Goal: Task Accomplishment & Management: Use online tool/utility

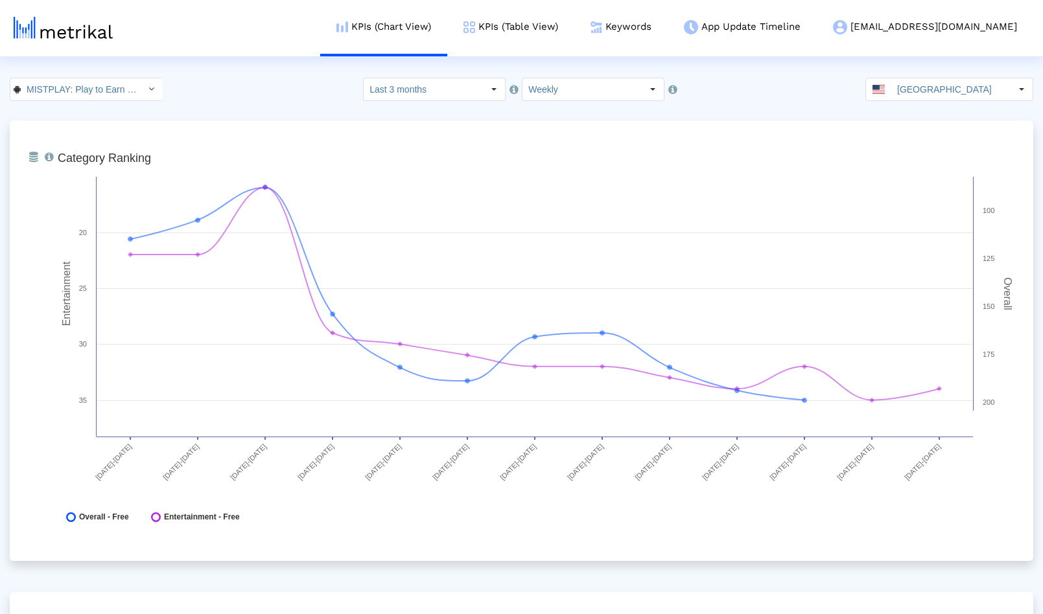
click at [52, 34] on img at bounding box center [63, 28] width 99 height 22
click at [102, 89] on input "MISTPLAY: Play to Earn Money < com.mistplay.mistplay >" at bounding box center [79, 89] width 117 height 22
click at [232, 56] on html "KPIs (Chart View) KPIs (Table View) Keywords App Update Timeline mistplay@shyft…" at bounding box center [521, 426] width 1043 height 853
click at [69, 30] on img at bounding box center [63, 28] width 99 height 22
click at [75, 87] on input "MISTPLAY: Play to Earn Money < com.mistplay.mistplay >" at bounding box center [79, 89] width 117 height 22
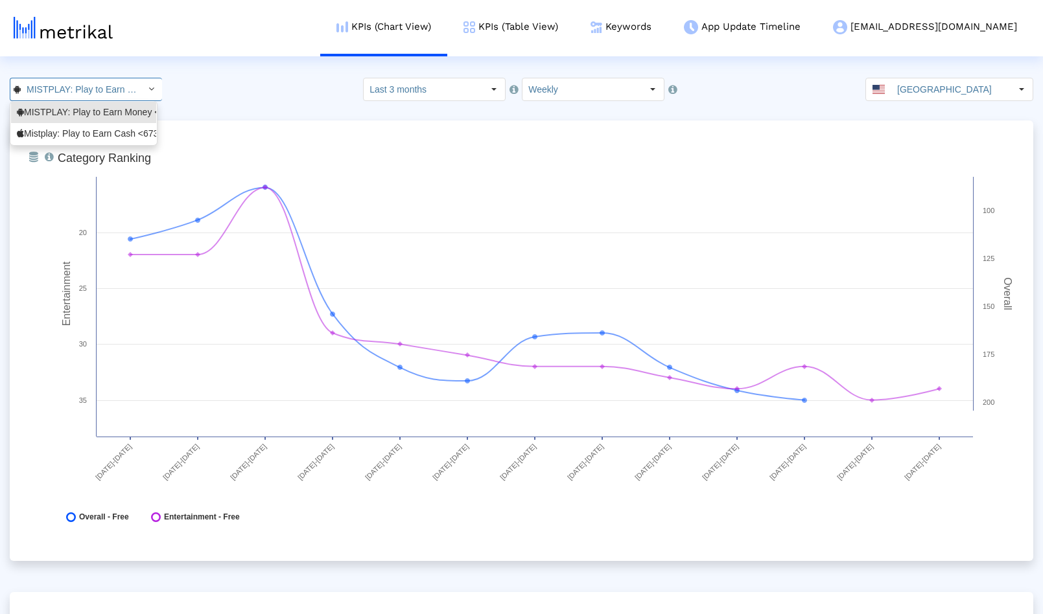
click at [75, 87] on input "MISTPLAY: Play to Earn Money < com.mistplay.mistplay >" at bounding box center [79, 89] width 117 height 22
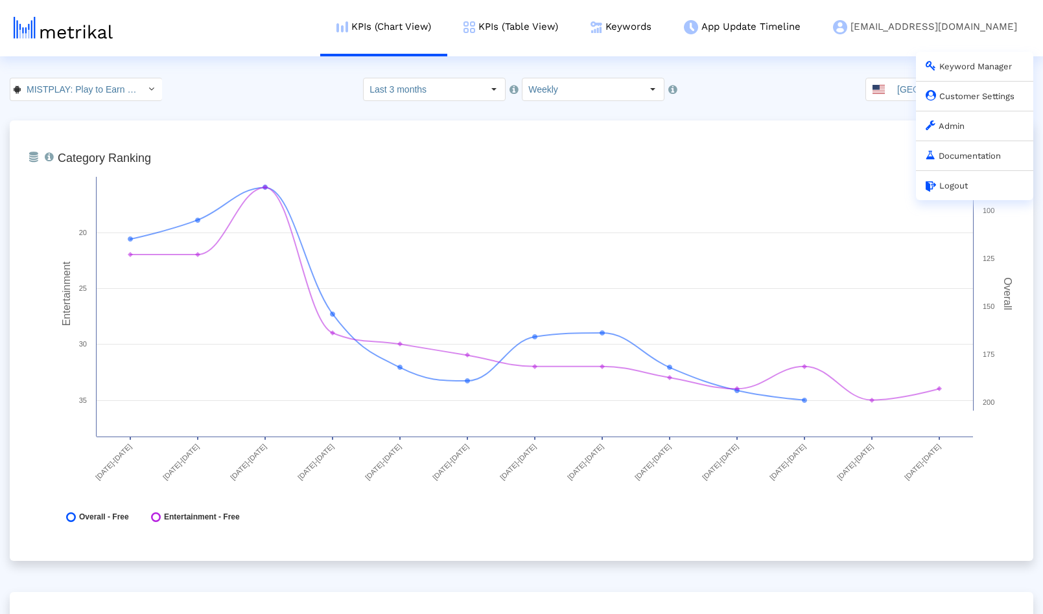
click at [962, 126] on link "Admin" at bounding box center [945, 126] width 39 height 10
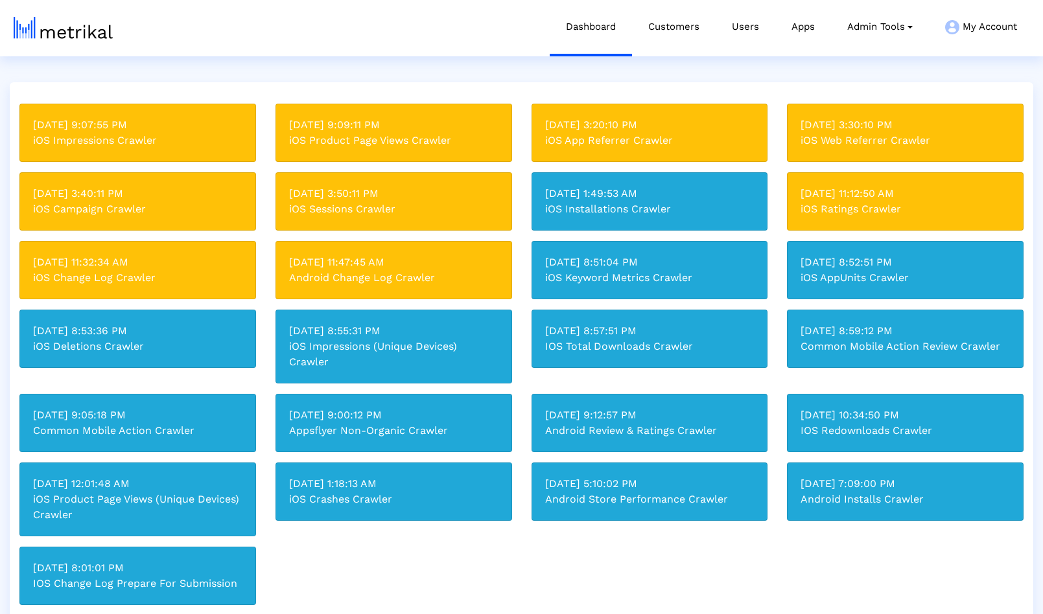
click at [60, 32] on img at bounding box center [63, 28] width 99 height 22
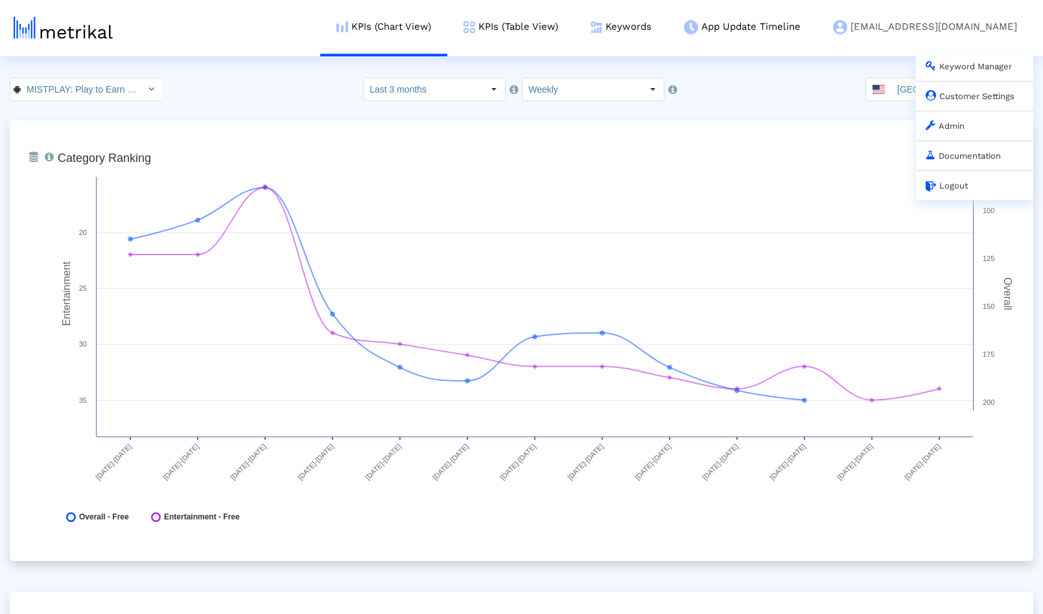
click at [955, 126] on link "Admin" at bounding box center [945, 126] width 39 height 10
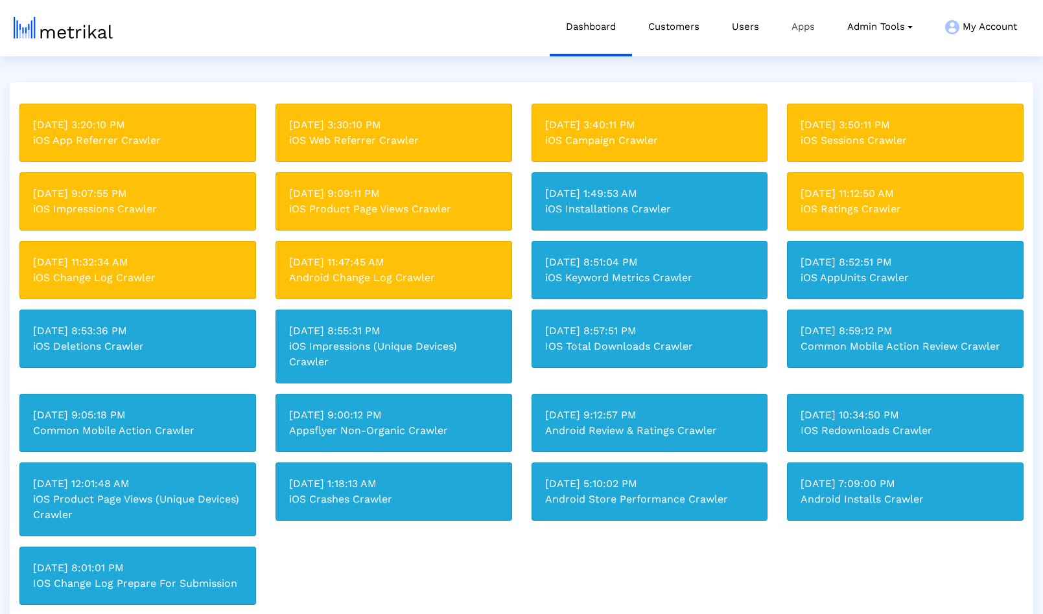
click at [806, 28] on link "Apps" at bounding box center [803, 27] width 56 height 54
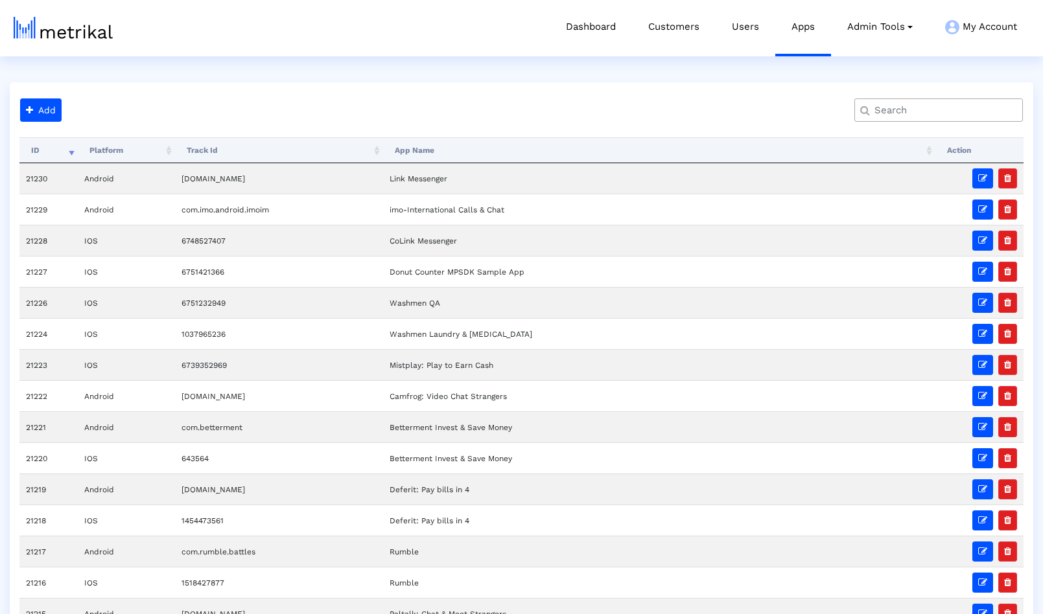
click at [926, 112] on input "text" at bounding box center [941, 111] width 152 height 14
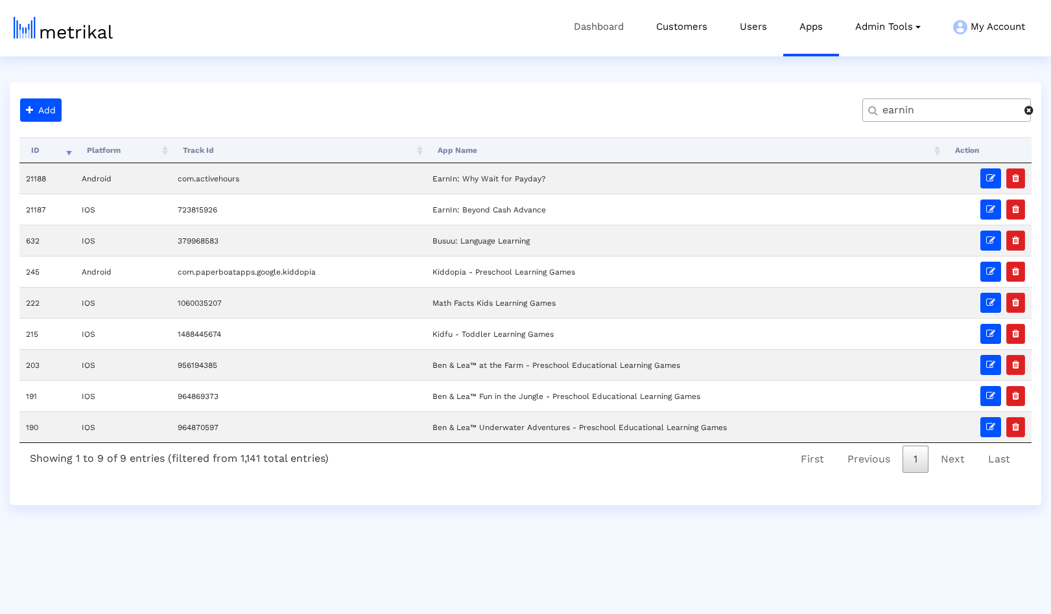
type input "earnin"
click at [590, 25] on link "Dashboard" at bounding box center [598, 27] width 82 height 54
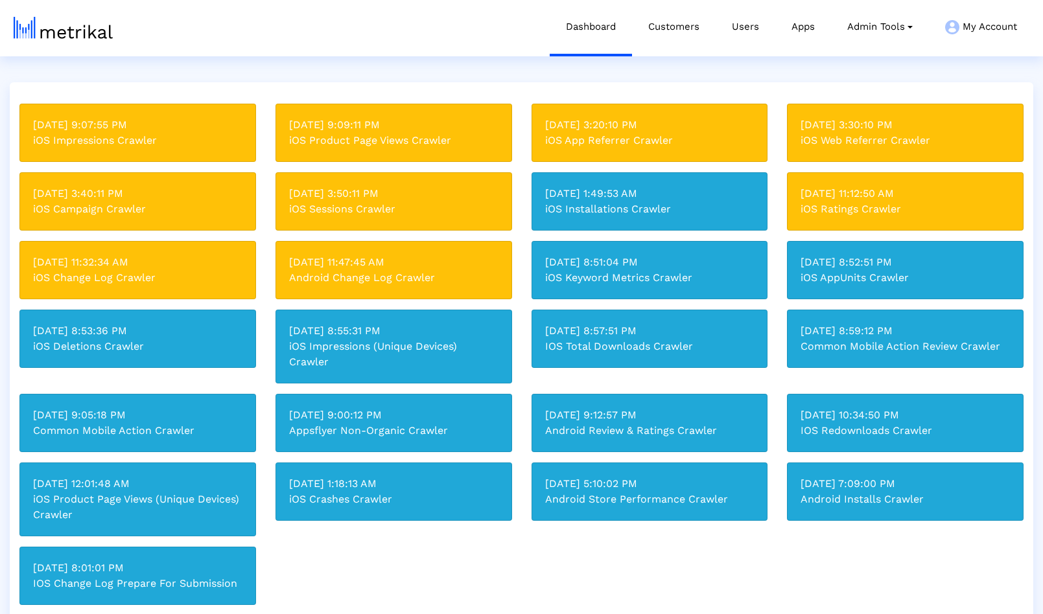
click at [74, 27] on img at bounding box center [63, 28] width 99 height 22
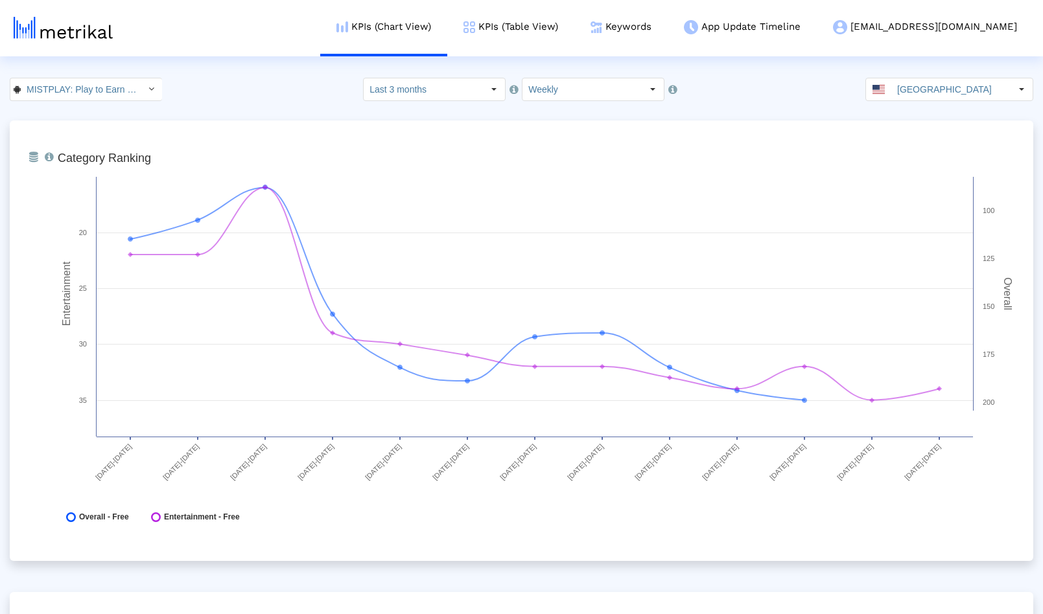
click at [178, 21] on div "KPIs (Chart View) KPIs (Table View) Keywords App Update Timeline mistplay@shyft…" at bounding box center [533, 28] width 999 height 56
click at [52, 35] on img at bounding box center [63, 28] width 99 height 22
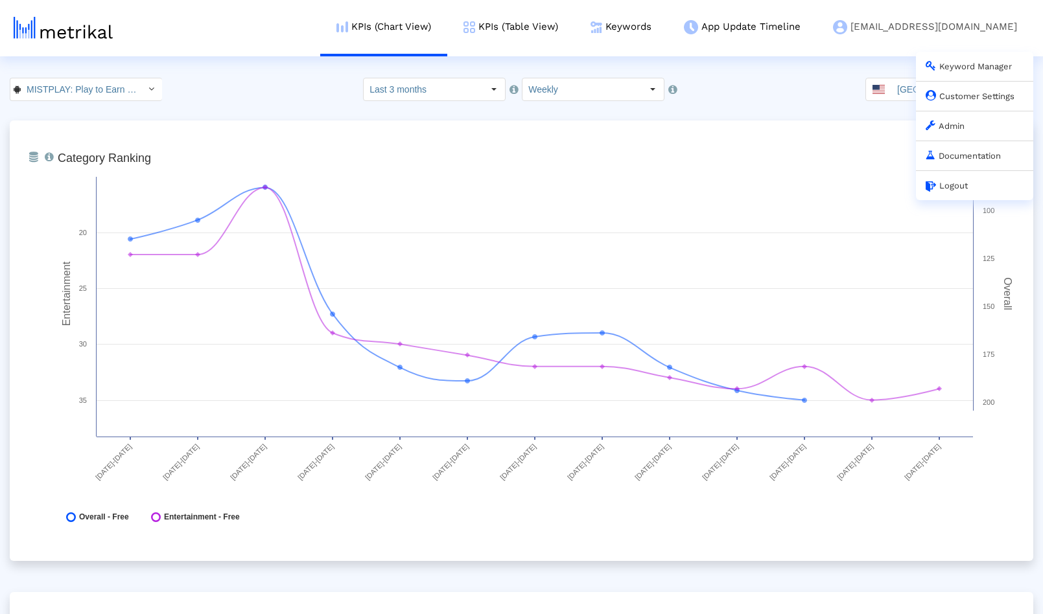
click at [960, 130] on link "Admin" at bounding box center [945, 126] width 39 height 10
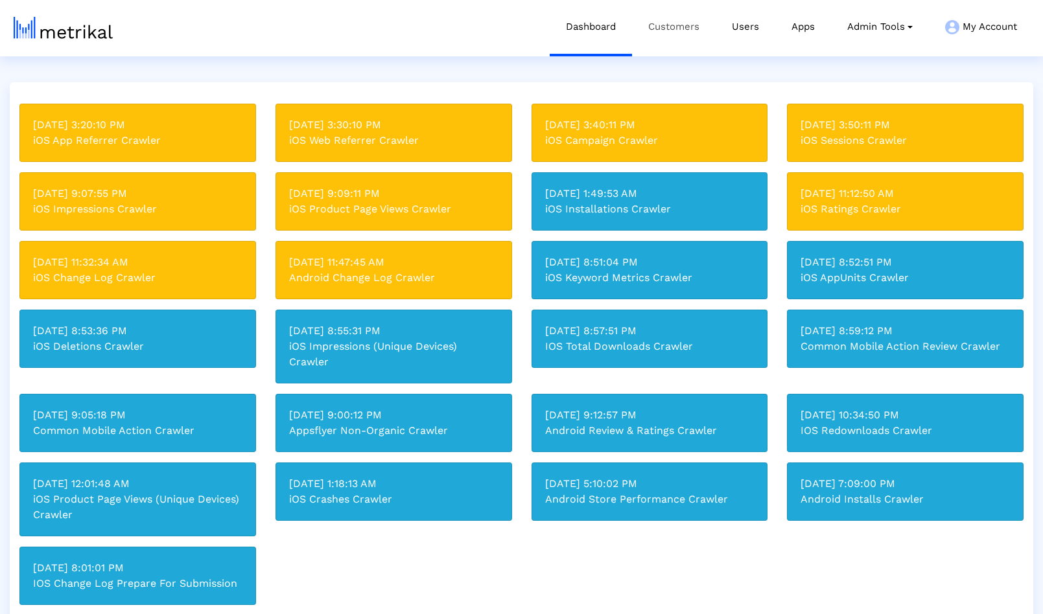
click at [677, 30] on link "Customers" at bounding box center [674, 27] width 84 height 54
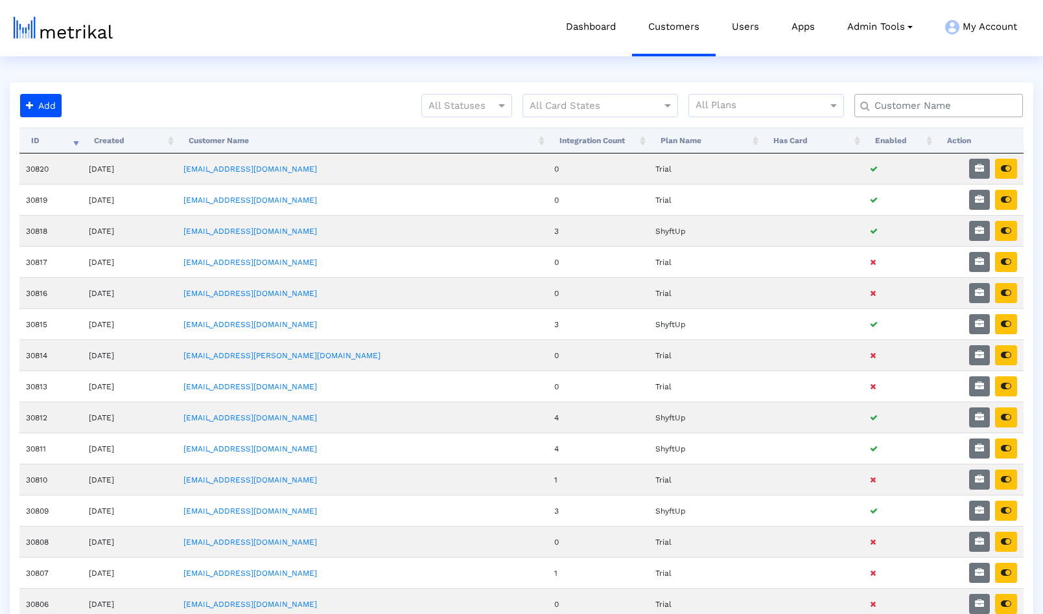
click at [907, 106] on input "text" at bounding box center [941, 106] width 152 height 14
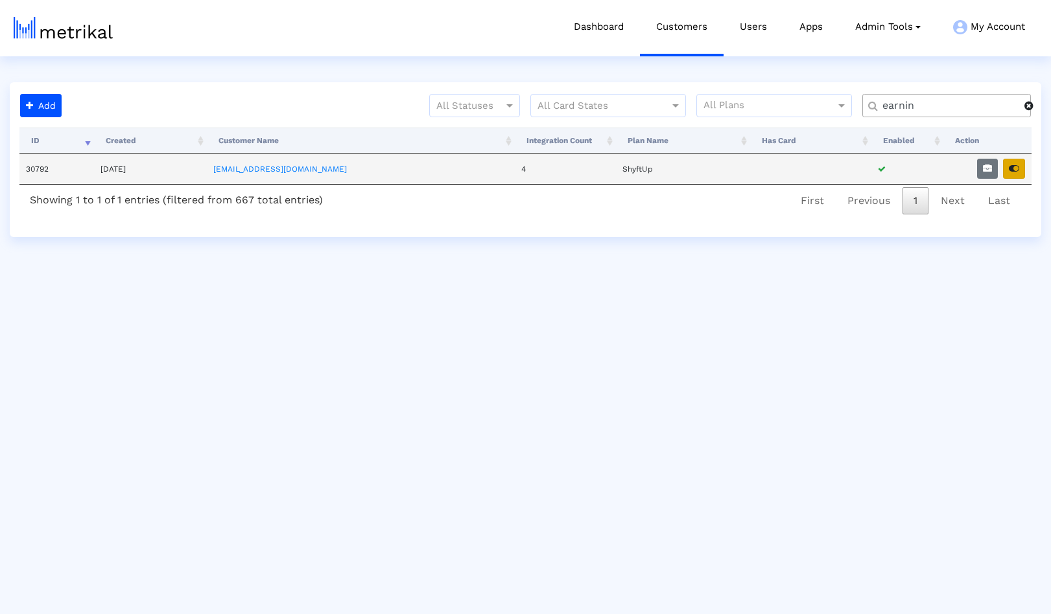
type input "earnin"
click at [1012, 170] on icon "button" at bounding box center [1013, 168] width 10 height 9
click at [254, 75] on html "Dashboard Customers Users Apps Admin Tools Task Manager Subscription Manager Pl…" at bounding box center [525, 118] width 1051 height 237
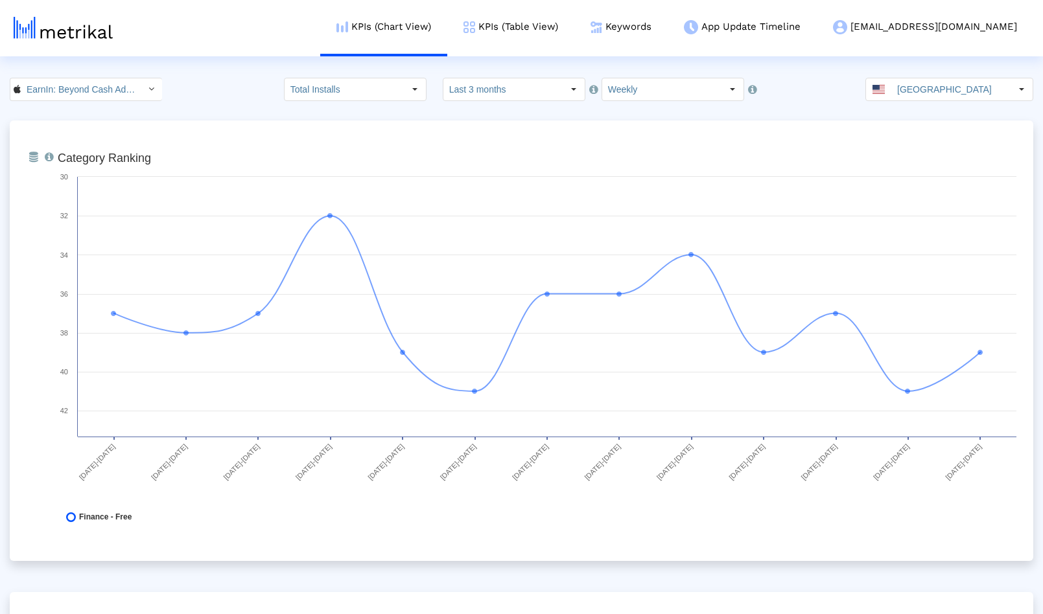
click at [227, 91] on div "EarnIn: Beyond Cash Advance < 723815926 > Total Installs Select how far back fr…" at bounding box center [521, 89] width 1043 height 23
click at [574, 25] on link "KPIs (Table View)" at bounding box center [510, 27] width 127 height 54
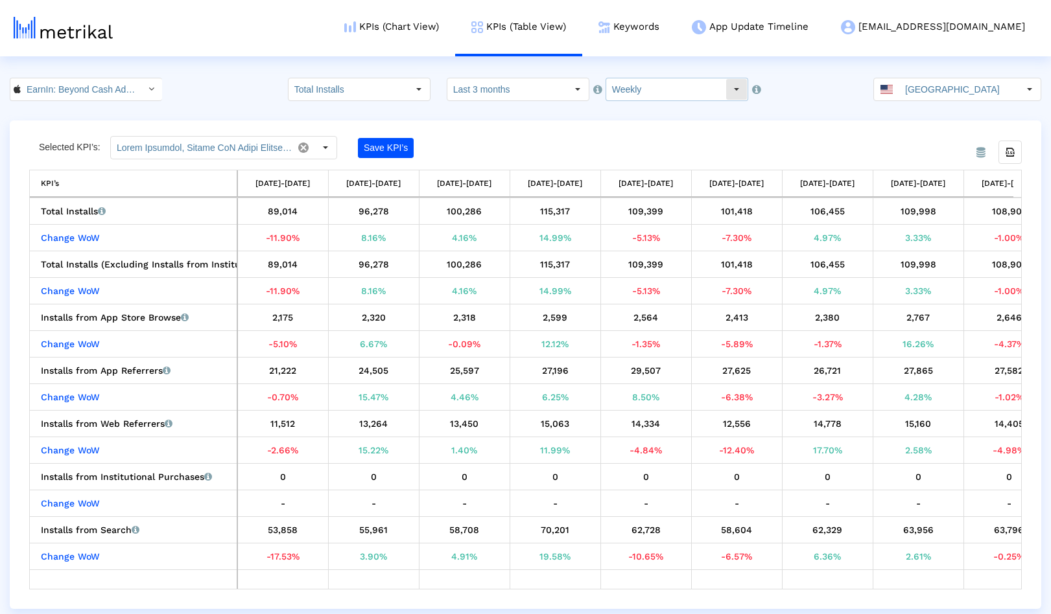
click at [669, 89] on input "Weekly" at bounding box center [665, 89] width 119 height 22
click at [659, 124] on div "Monthly" at bounding box center [671, 133] width 135 height 21
type input "Monthly"
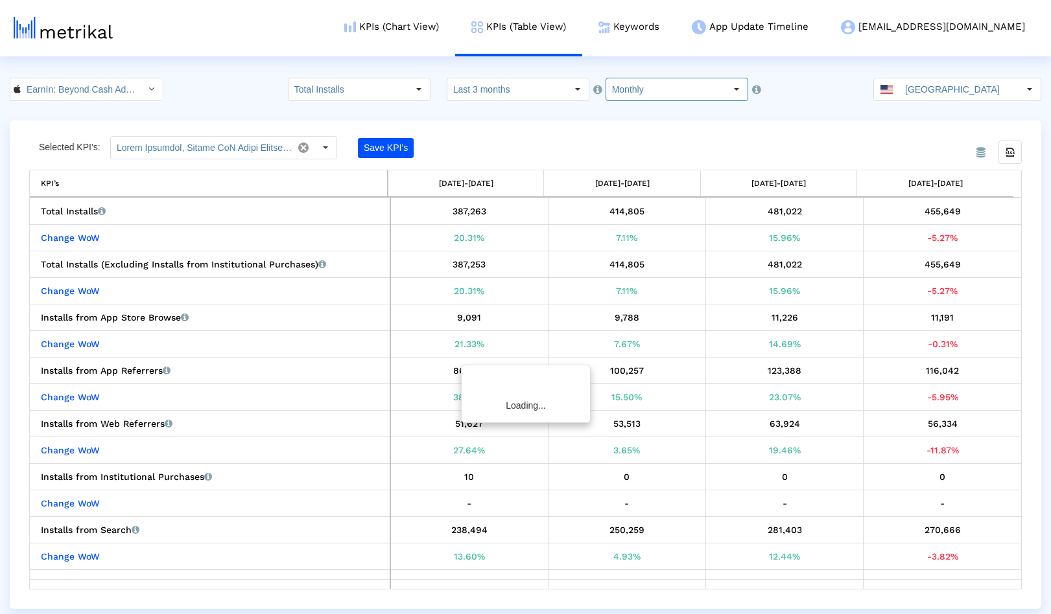
click at [237, 75] on html "KPIs (Chart View) KPIs (Table View) Keywords App Update Timeline earnin@shyftup…" at bounding box center [525, 304] width 1051 height 609
click at [538, 90] on input "Last 3 months" at bounding box center [506, 89] width 119 height 22
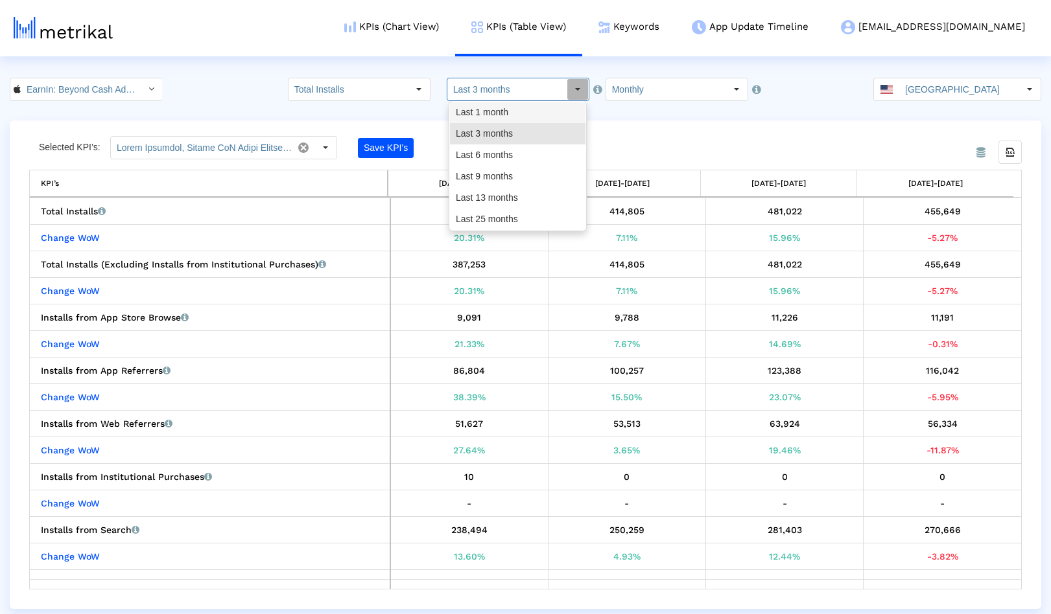
click at [516, 110] on div "Last 1 month" at bounding box center [517, 112] width 135 height 21
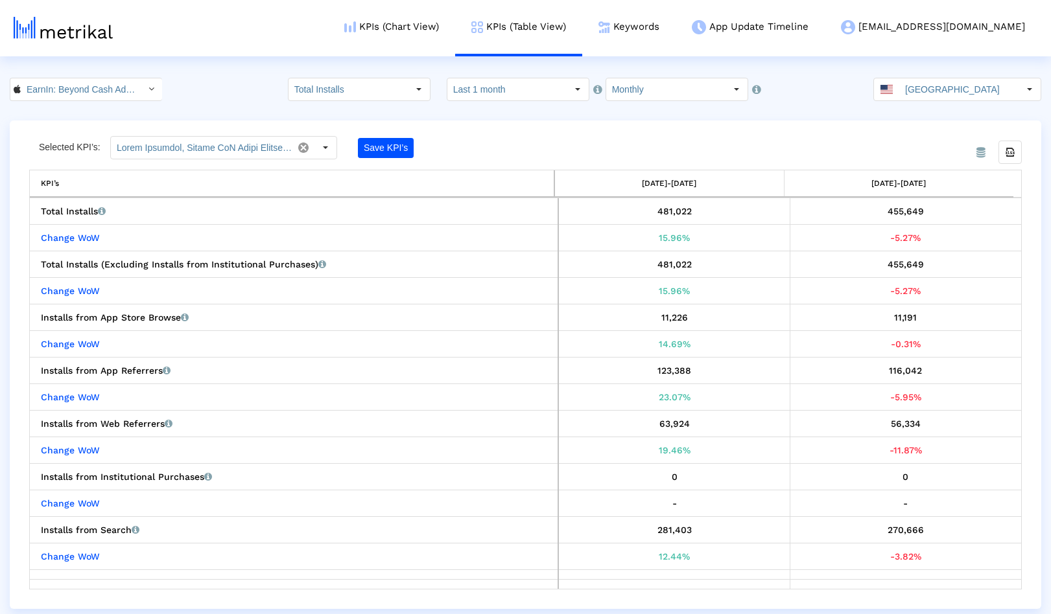
drag, startPoint x: 863, startPoint y: 182, endPoint x: 935, endPoint y: 377, distance: 207.9
click at [935, 377] on div "Export all data KPI’s 07/01/25-07/31/25 08/01/25-08/31/25 Total Installs Total …" at bounding box center [525, 380] width 992 height 420
click at [1011, 156] on icon "Export all data" at bounding box center [1010, 152] width 12 height 12
click at [195, 64] on html "KPIs (Chart View) KPIs (Table View) Keywords App Update Timeline earnin@shyftup…" at bounding box center [525, 304] width 1051 height 609
click at [84, 82] on input "EarnIn: Beyond Cash Advance < 723815926 >" at bounding box center [79, 89] width 117 height 22
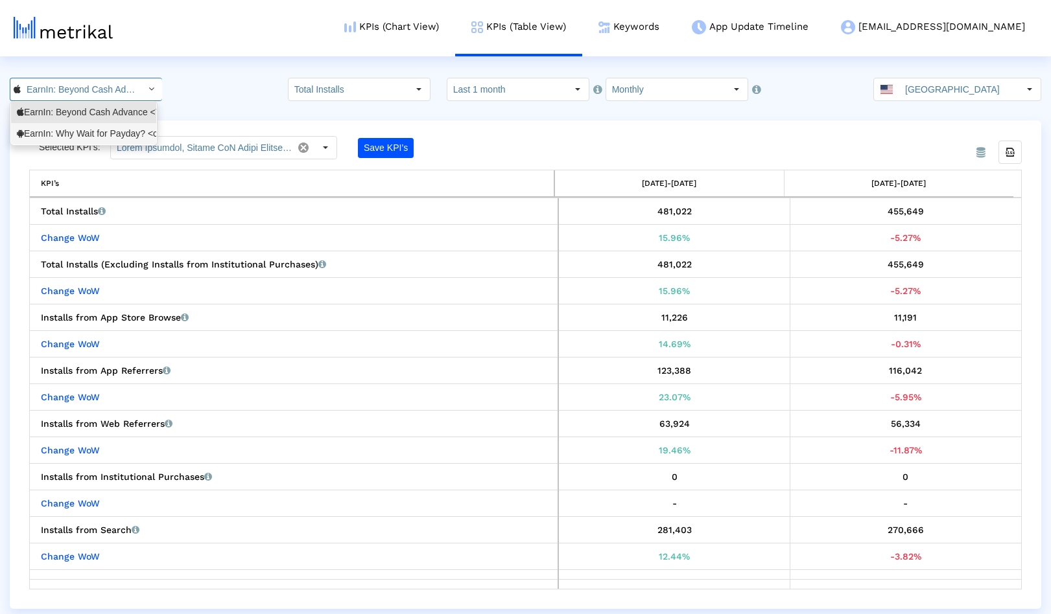
click at [79, 132] on div "EarnIn: Why Wait for Payday? <com.activehours>" at bounding box center [84, 134] width 134 height 12
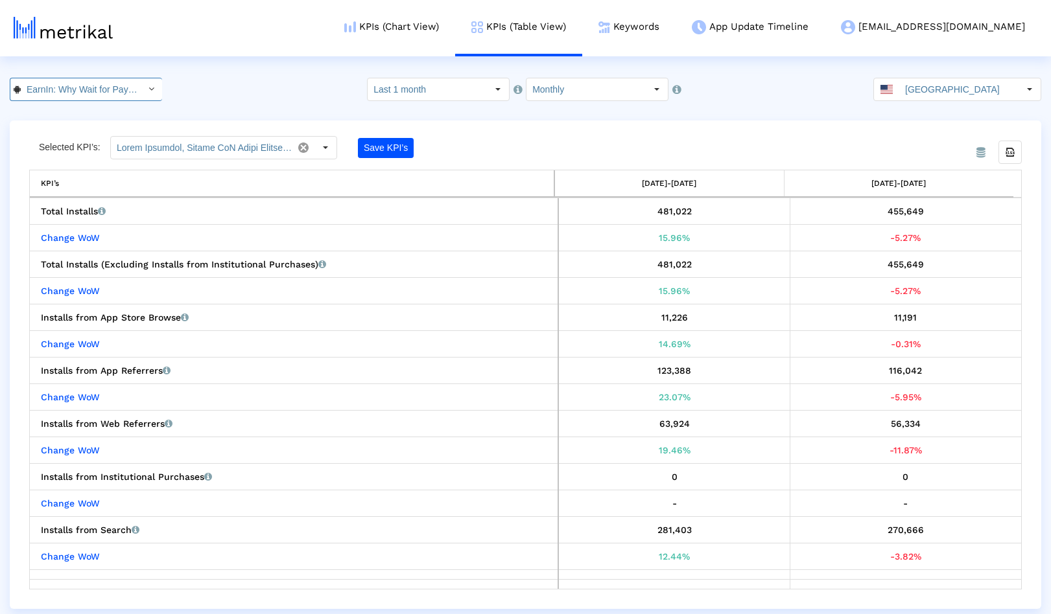
scroll to position [0, 102]
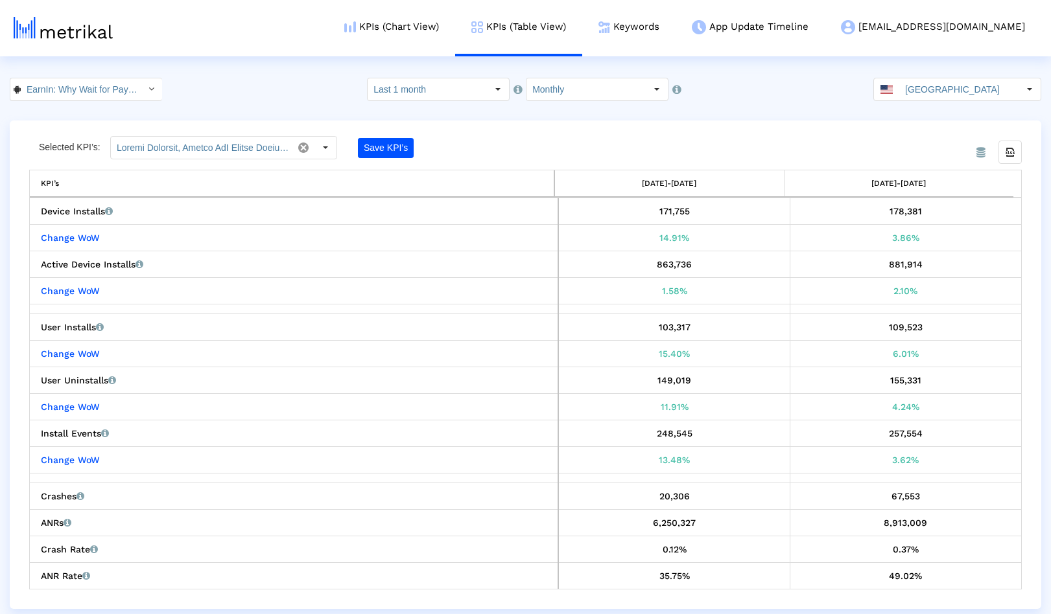
click at [738, 131] on div "From Database Selected KPI’s: Save KPI’s Export all data KPI’s 07/01/25-07/31/2…" at bounding box center [525, 365] width 1031 height 489
click at [1010, 154] on icon "Export all data" at bounding box center [1010, 152] width 12 height 12
click at [244, 148] on input "text" at bounding box center [201, 148] width 181 height 22
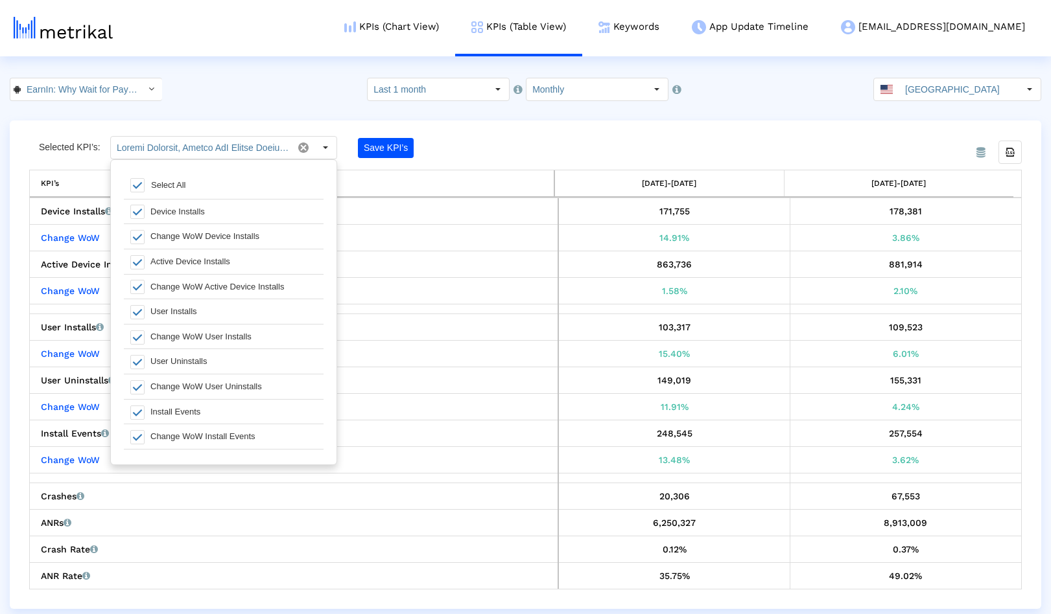
click at [260, 88] on div "EarnIn: Why Wait for Payday? < com.activehours > Pull down to refresh... Releas…" at bounding box center [525, 89] width 1051 height 23
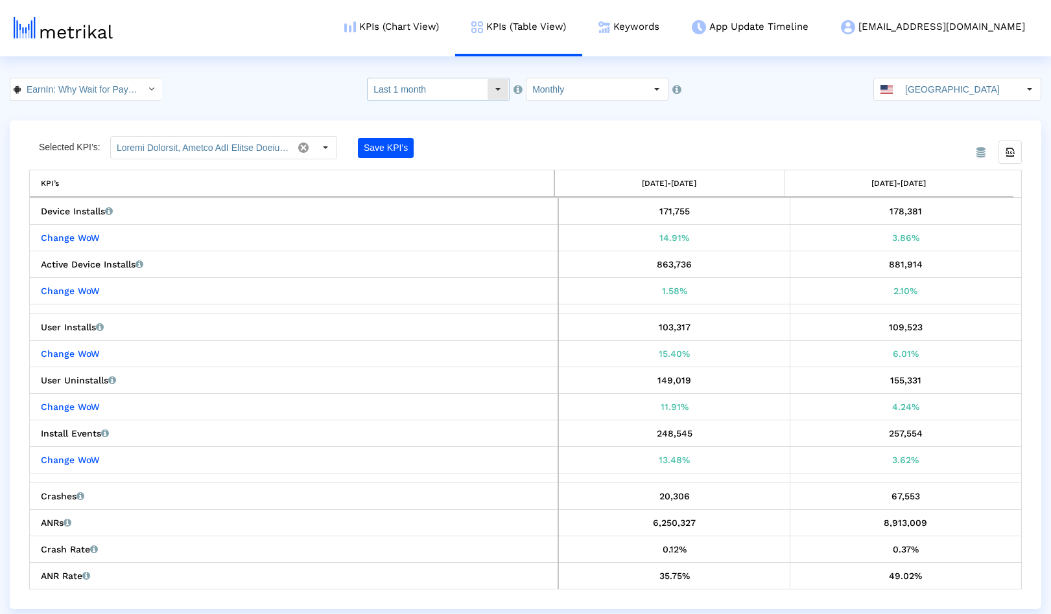
click at [454, 89] on input "Last 1 month" at bounding box center [426, 89] width 119 height 22
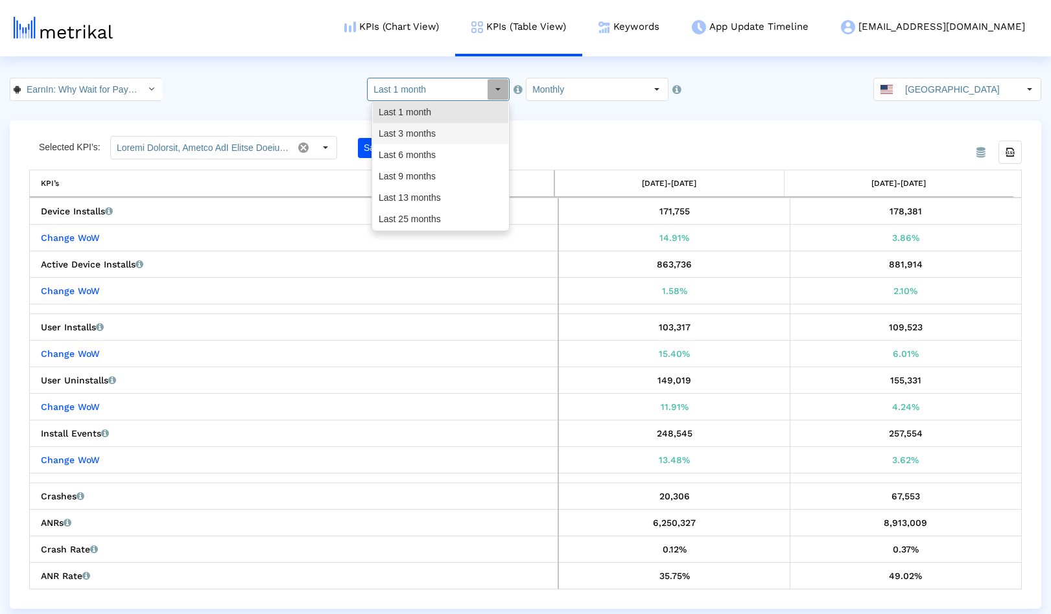
click at [439, 137] on div "Last 3 months" at bounding box center [440, 133] width 135 height 21
type input "Last 3 months"
